Goal: Information Seeking & Learning: Learn about a topic

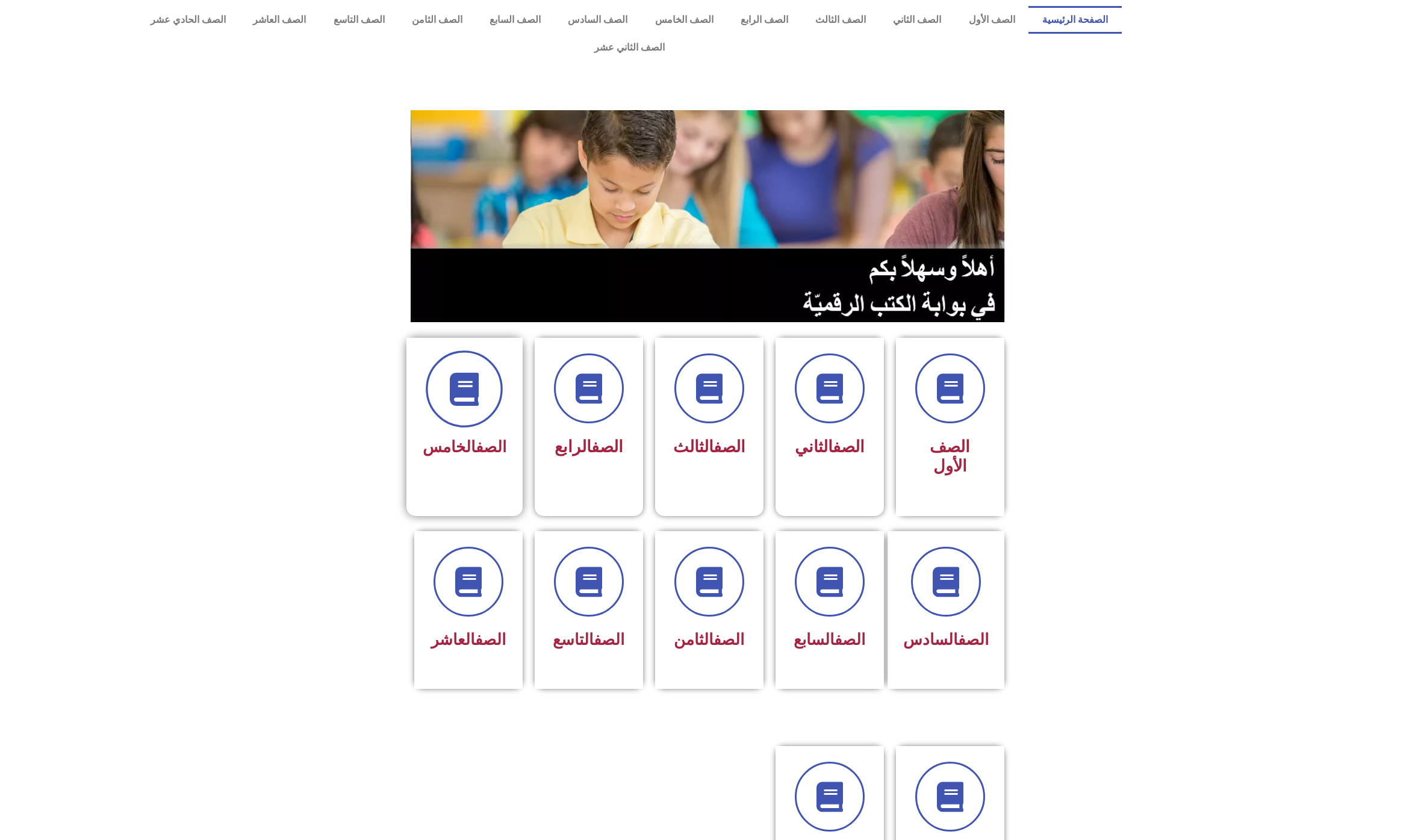
click at [469, 376] on icon at bounding box center [464, 389] width 33 height 33
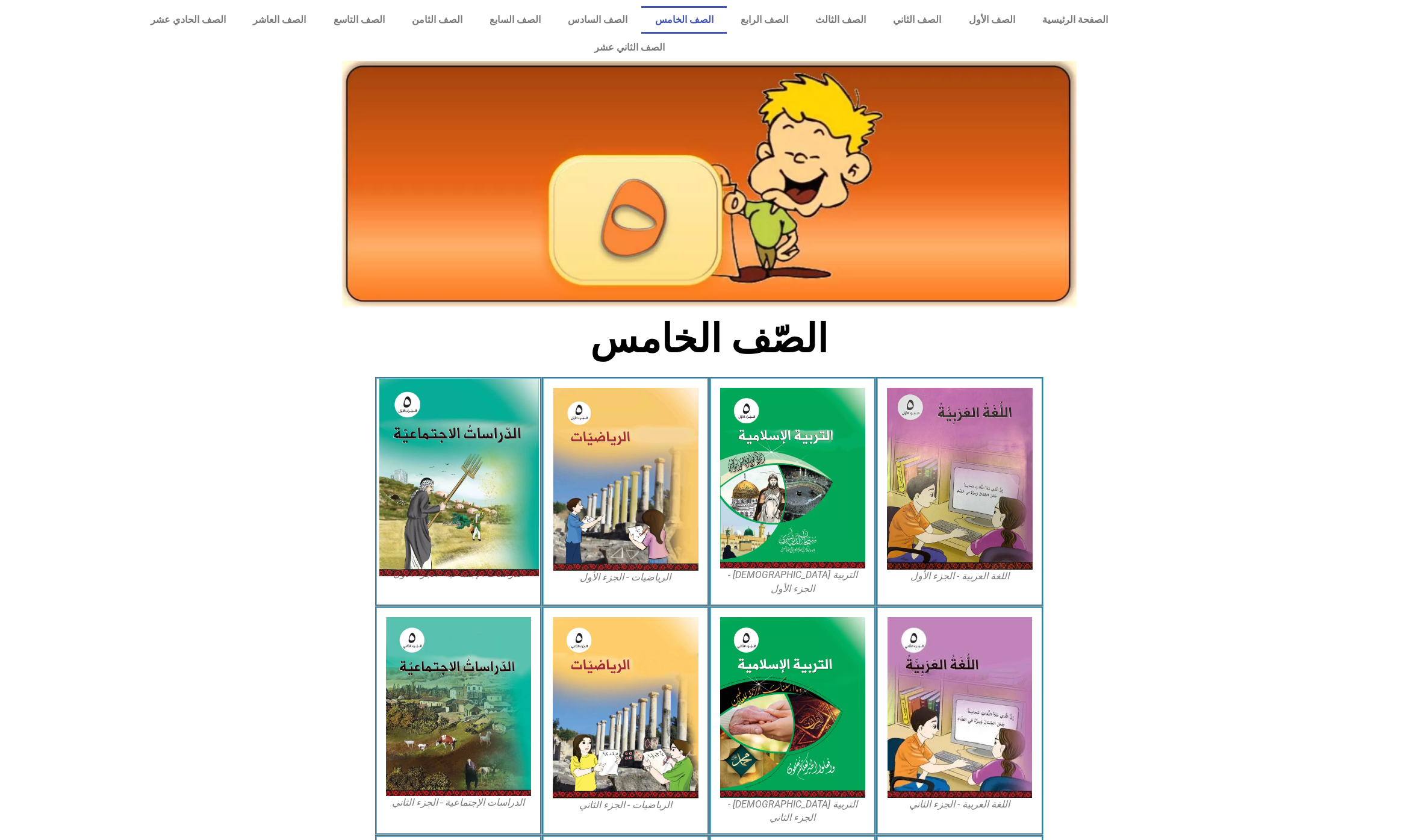
click at [473, 406] on img at bounding box center [458, 478] width 160 height 198
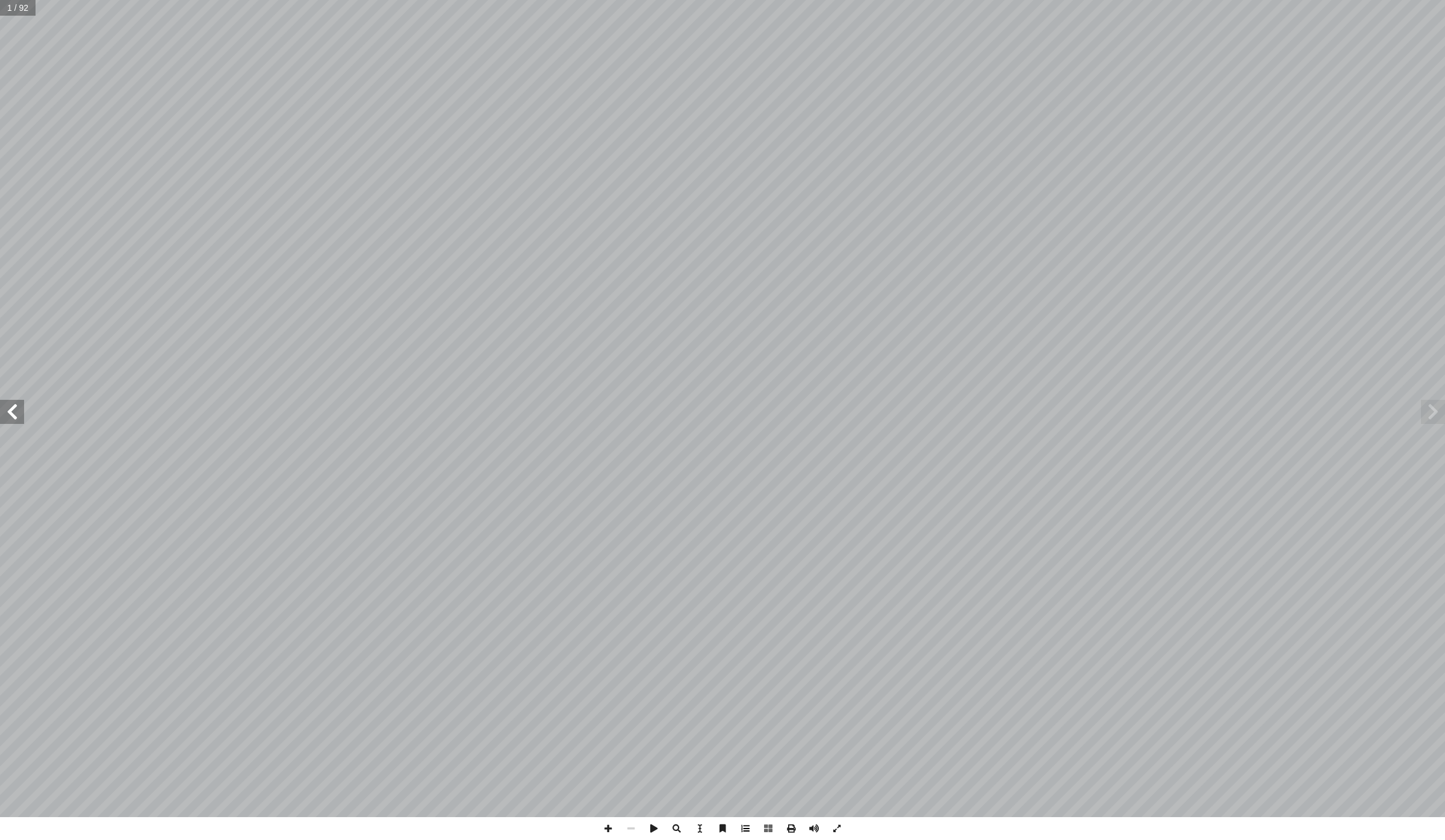
click at [745, 827] on span at bounding box center [745, 829] width 23 height 23
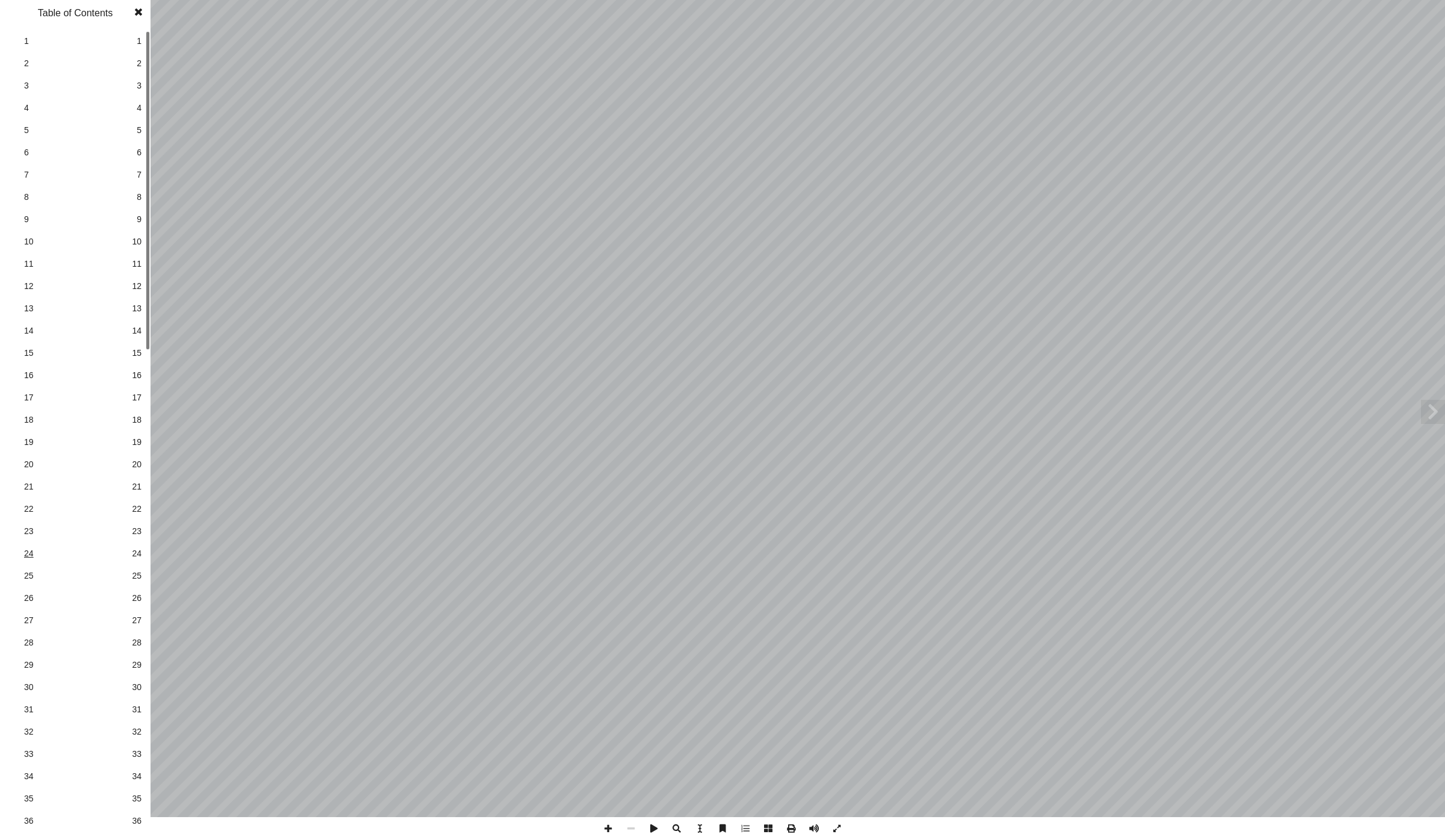
click at [36, 556] on span "24" at bounding box center [75, 554] width 102 height 13
click at [605, 827] on span at bounding box center [608, 829] width 23 height 23
click at [137, 13] on span at bounding box center [138, 12] width 22 height 24
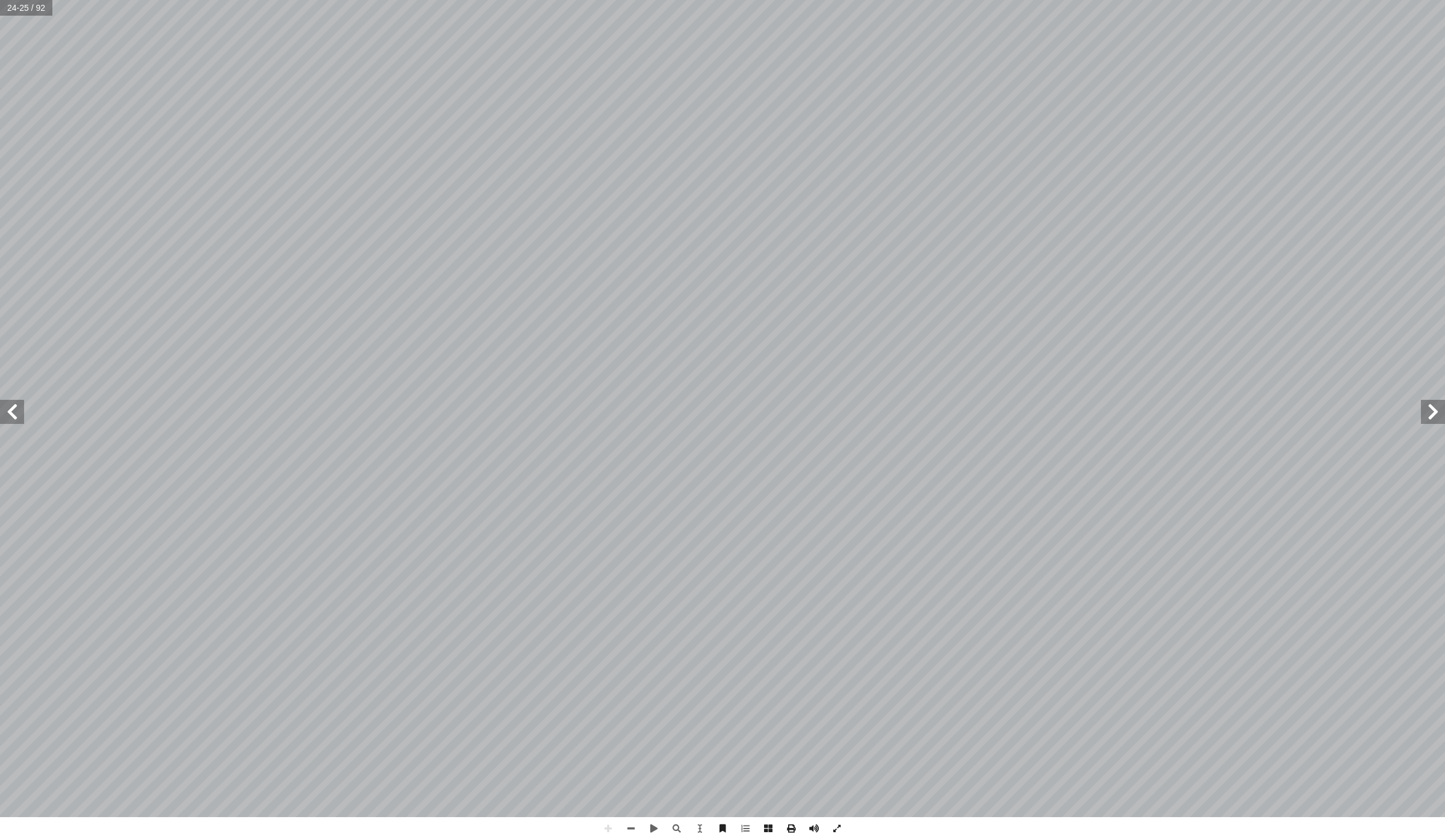
click at [24, 417] on span at bounding box center [12, 412] width 24 height 24
drag, startPoint x: 498, startPoint y: 822, endPoint x: 2, endPoint y: 910, distance: 503.7
click at [2, 110] on html "الصفحة الرئيسية الصف الأول الصف الثاني الصف الثالث الصف الرابع الصف الخامس الصف…" at bounding box center [722, 55] width 1445 height 110
click at [609, 825] on span at bounding box center [608, 829] width 23 height 23
